Goal: Transaction & Acquisition: Complete application form

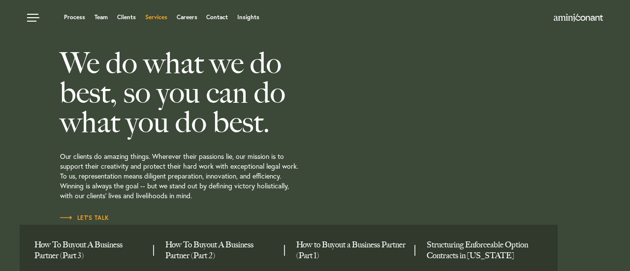
click at [166, 17] on link "Services" at bounding box center [156, 17] width 22 height 6
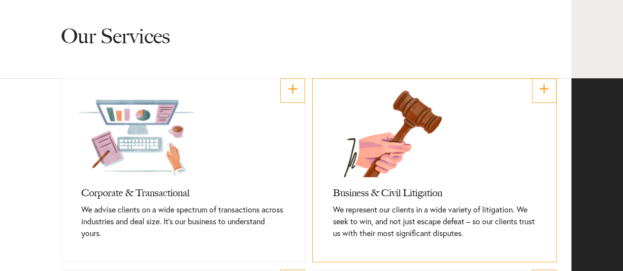
scroll to position [332, 0]
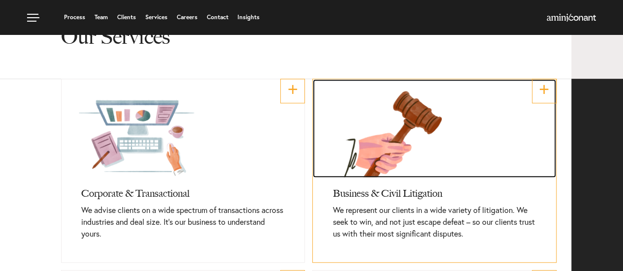
click at [455, 126] on link at bounding box center [434, 128] width 243 height 98
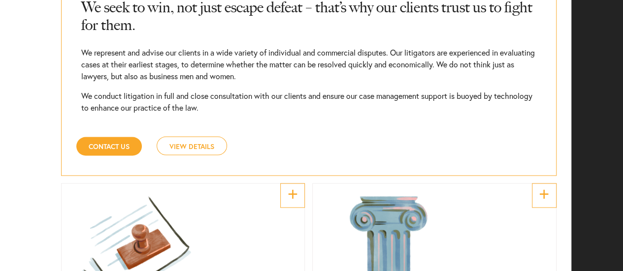
scroll to position [809, 0]
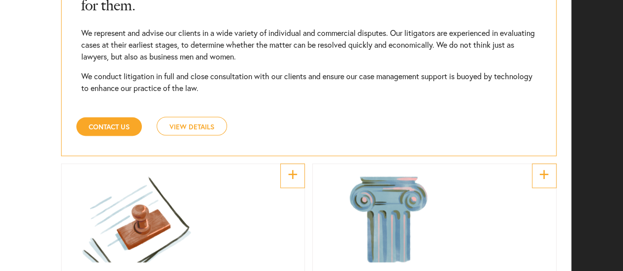
click at [207, 131] on link "View Details" at bounding box center [192, 126] width 70 height 19
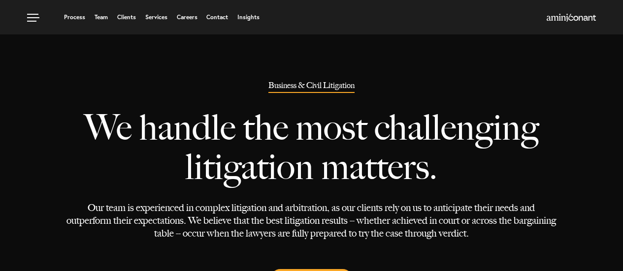
select select "Austin"
select select "Transactional and Corporate"
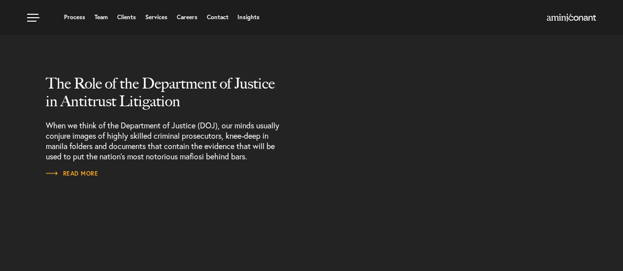
scroll to position [1526, 0]
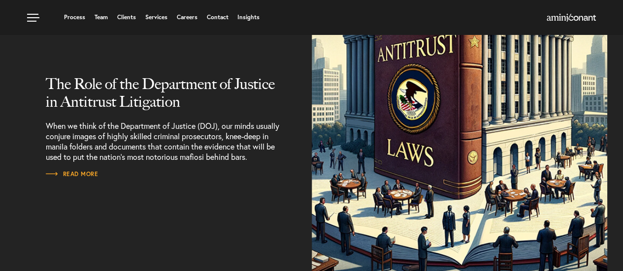
click at [240, 109] on h2 "The Role of the Department of Justice in Antitrust Litigation" at bounding box center [164, 92] width 236 height 35
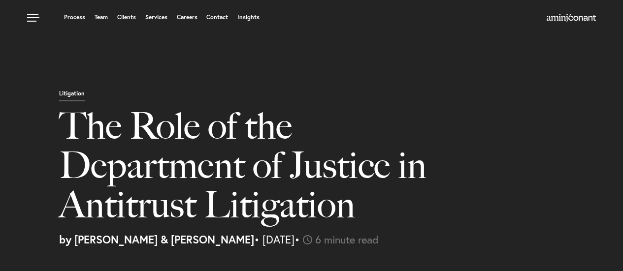
select select "US"
select select "Austin"
select select "Business and Civil Litigation"
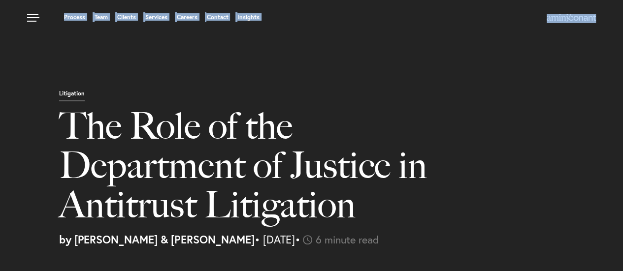
drag, startPoint x: 9, startPoint y: 4, endPoint x: 5, endPoint y: -33, distance: 37.2
click at [5, 0] on html "Process Team Clients Services Careers Contact Insights Process Team Clients Ser…" at bounding box center [311, 135] width 623 height 271
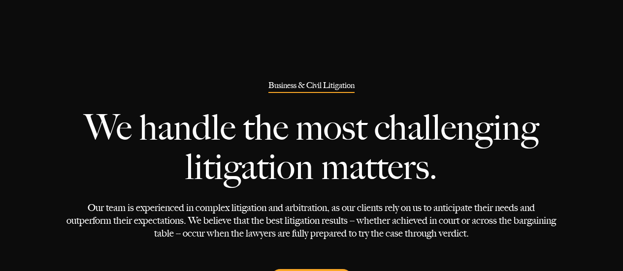
select select "Austin"
select select "Transactional and Corporate"
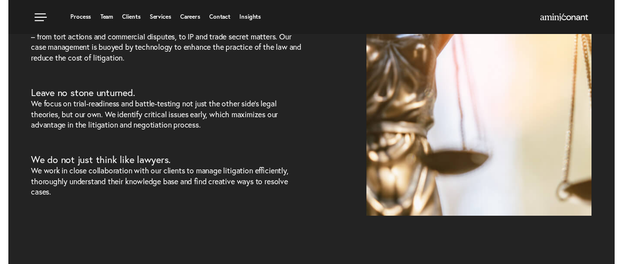
scroll to position [539, 0]
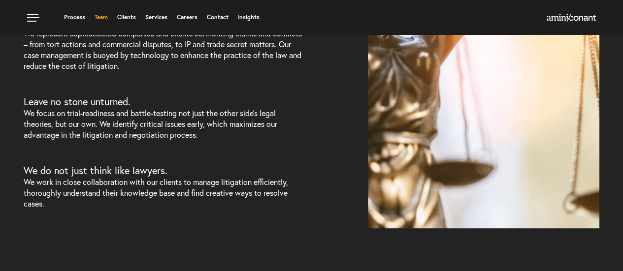
click at [101, 14] on link "Team" at bounding box center [101, 17] width 13 height 6
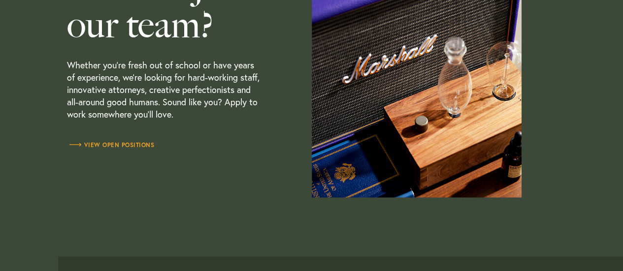
scroll to position [2988, 0]
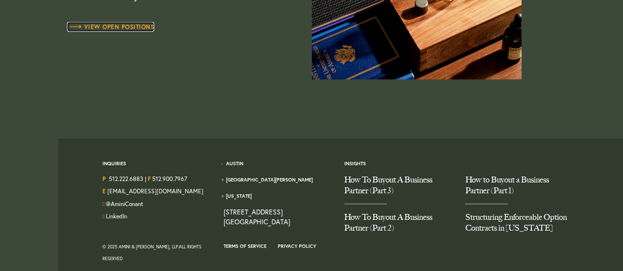
click at [144, 27] on span "View Open Positions" at bounding box center [111, 27] width 88 height 6
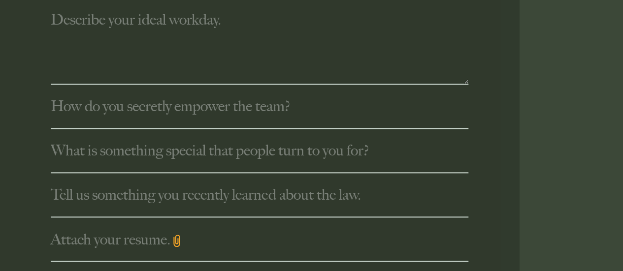
scroll to position [387, 0]
